Goal: Task Accomplishment & Management: Manage account settings

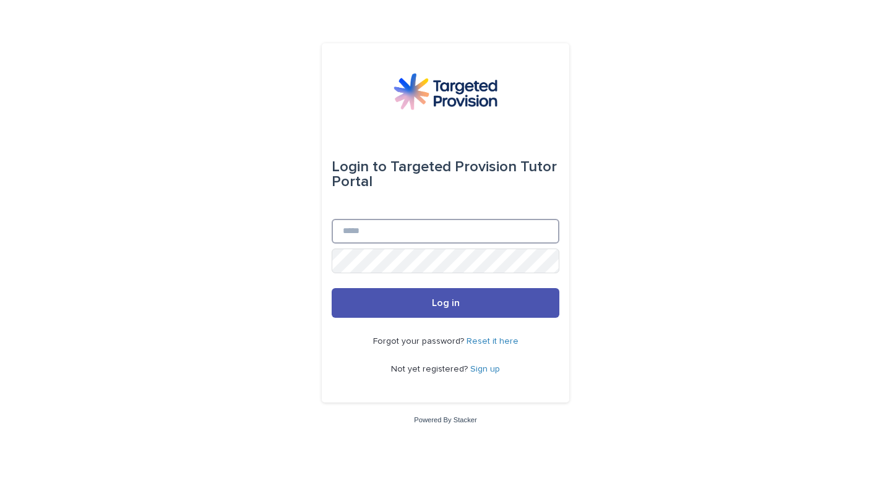
click at [386, 230] on input "Email" at bounding box center [446, 231] width 228 height 25
type input "**********"
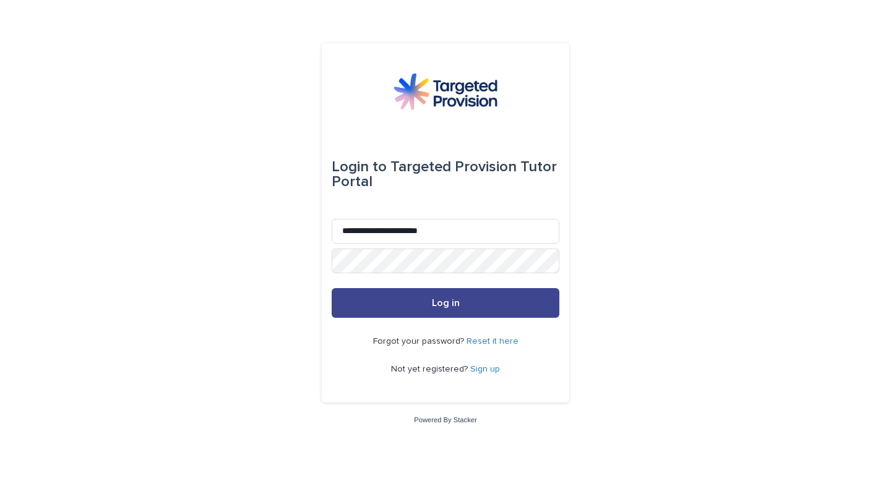
click at [430, 299] on button "Log in" at bounding box center [446, 303] width 228 height 30
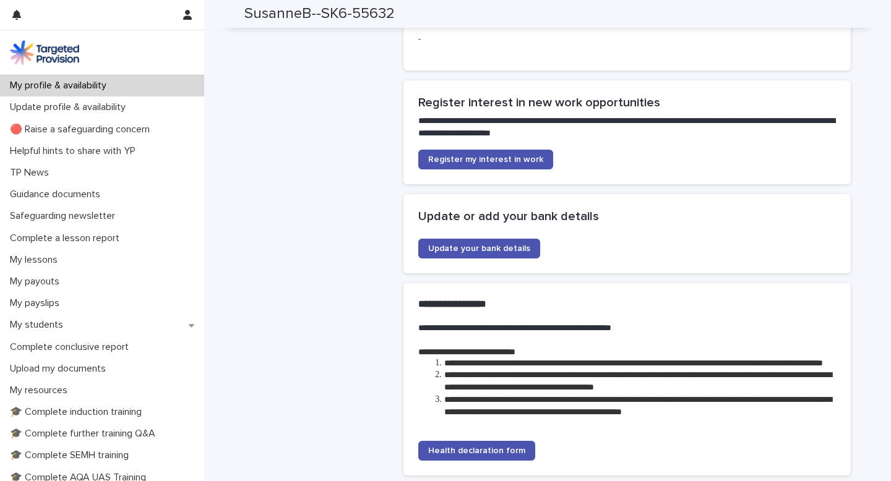
scroll to position [2504, 0]
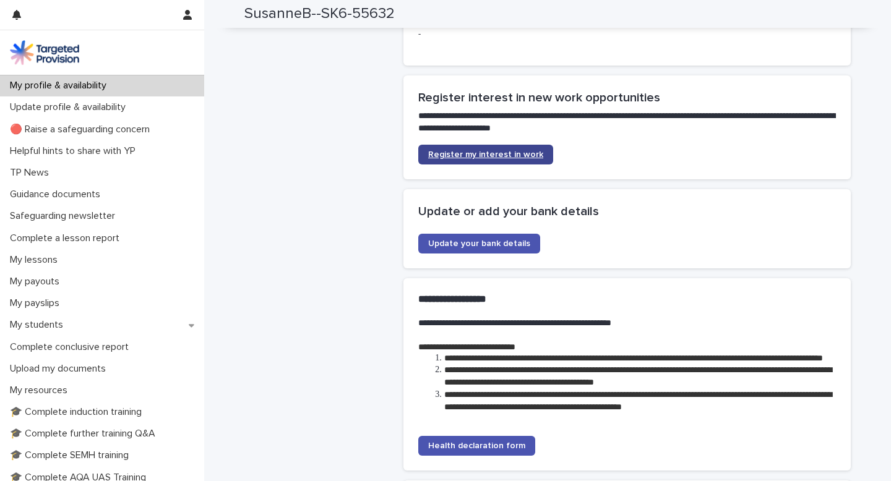
click at [459, 159] on span "Register my interest in work" at bounding box center [485, 154] width 115 height 9
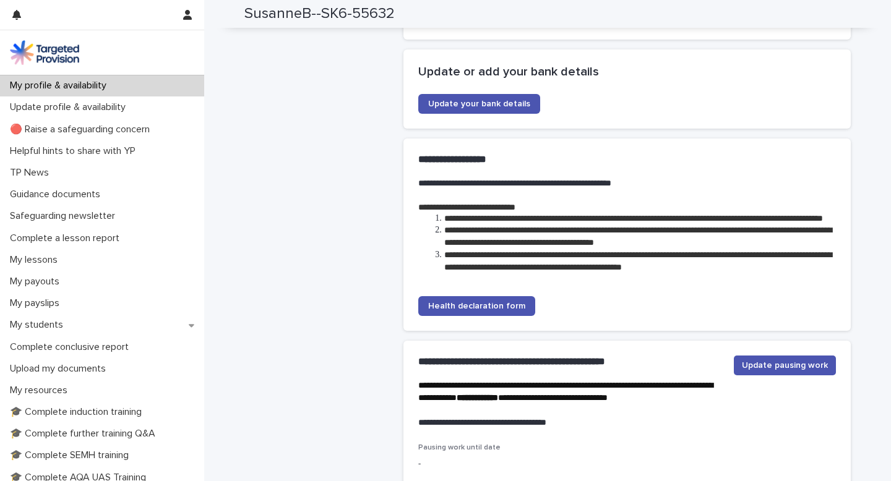
scroll to position [2646, 0]
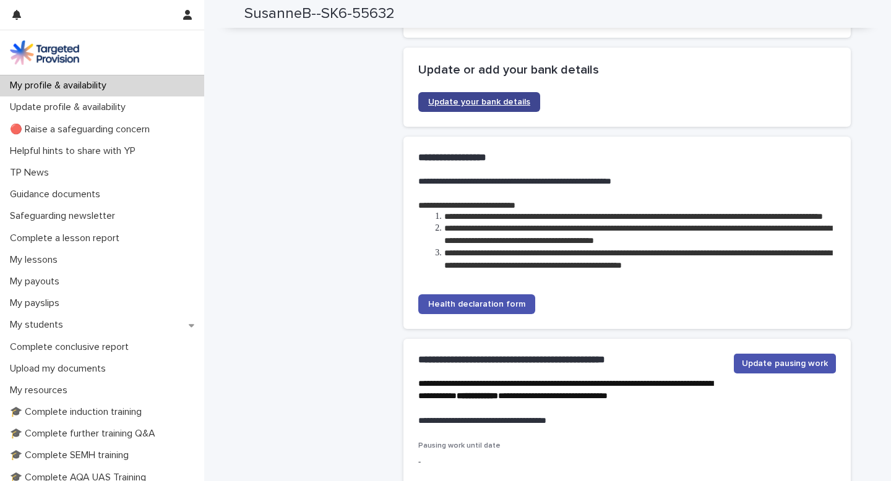
click at [511, 106] on span "Update your bank details" at bounding box center [479, 102] width 102 height 9
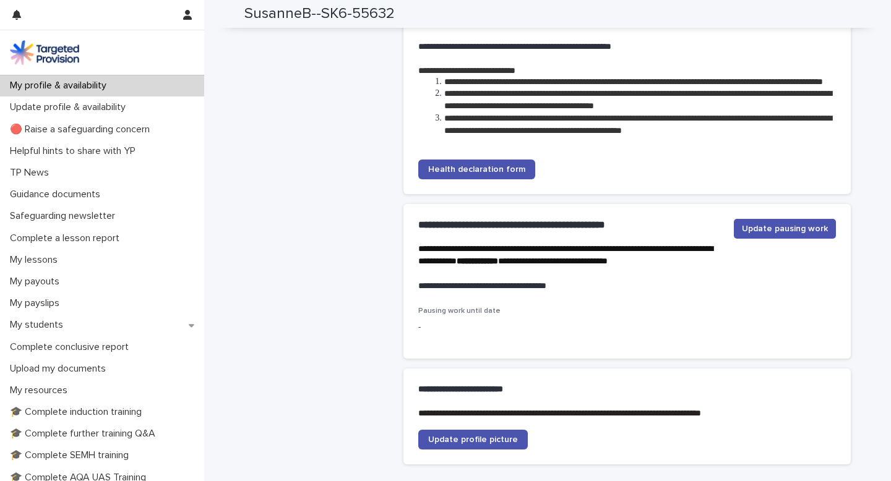
scroll to position [2785, 0]
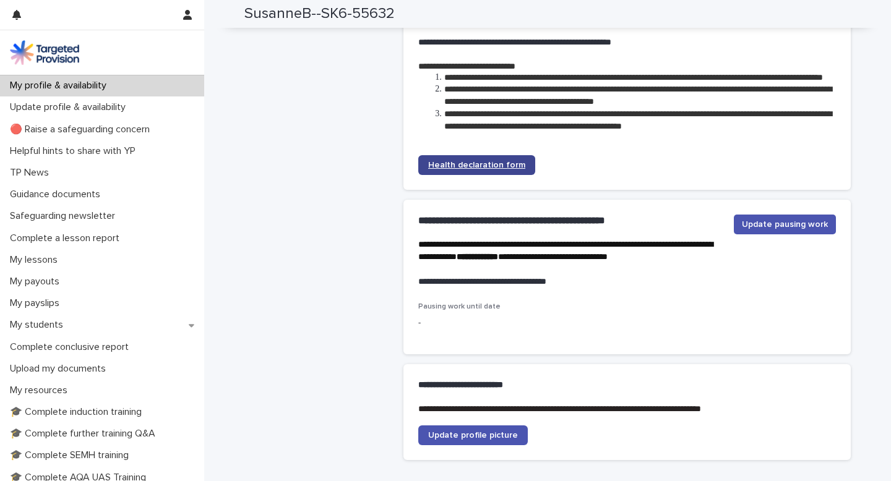
click at [494, 170] on span "Health declaration form" at bounding box center [476, 165] width 97 height 9
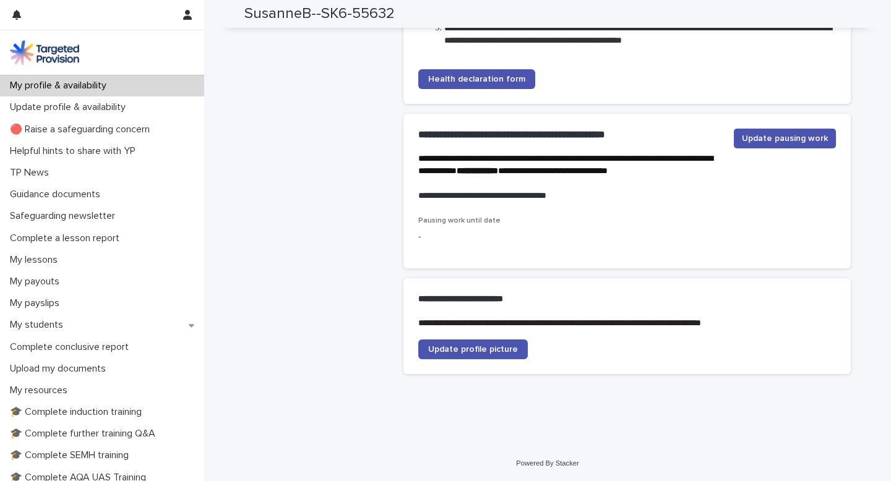
scroll to position [2895, 0]
click at [479, 351] on span "Update profile picture" at bounding box center [473, 349] width 90 height 9
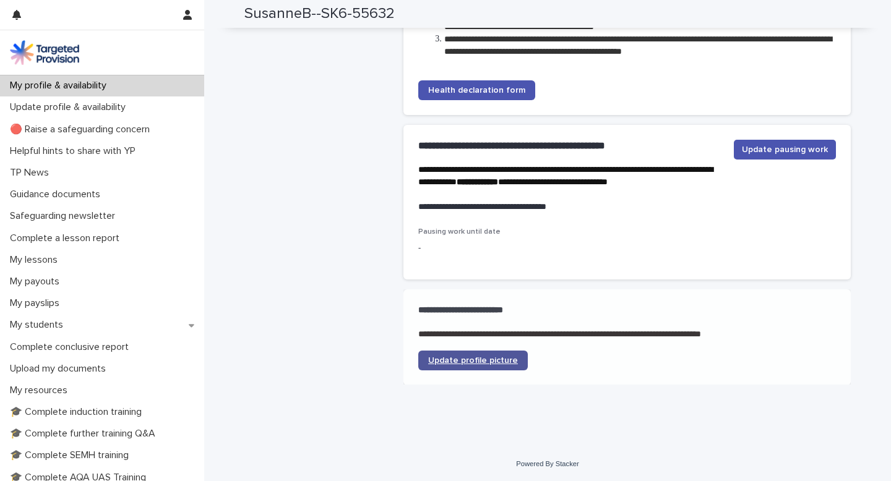
scroll to position [2862, 0]
